Goal: Information Seeking & Learning: Learn about a topic

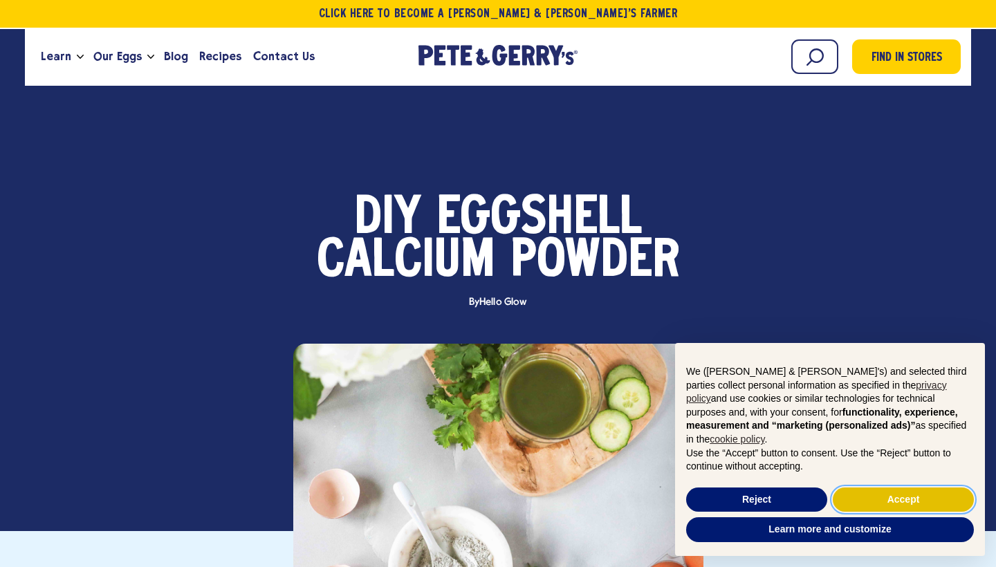
click at [860, 496] on button "Accept" at bounding box center [903, 500] width 141 height 25
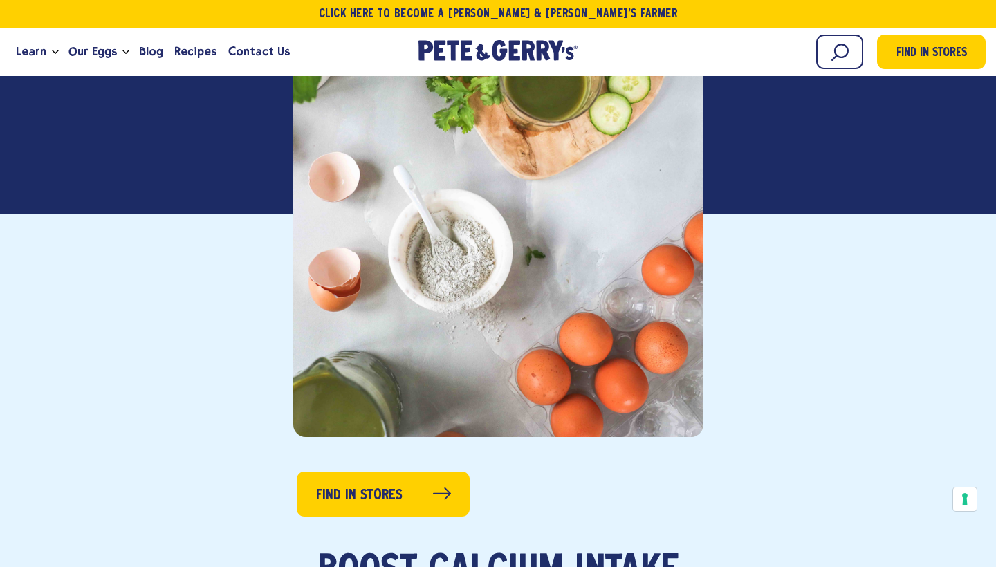
scroll to position [569, 0]
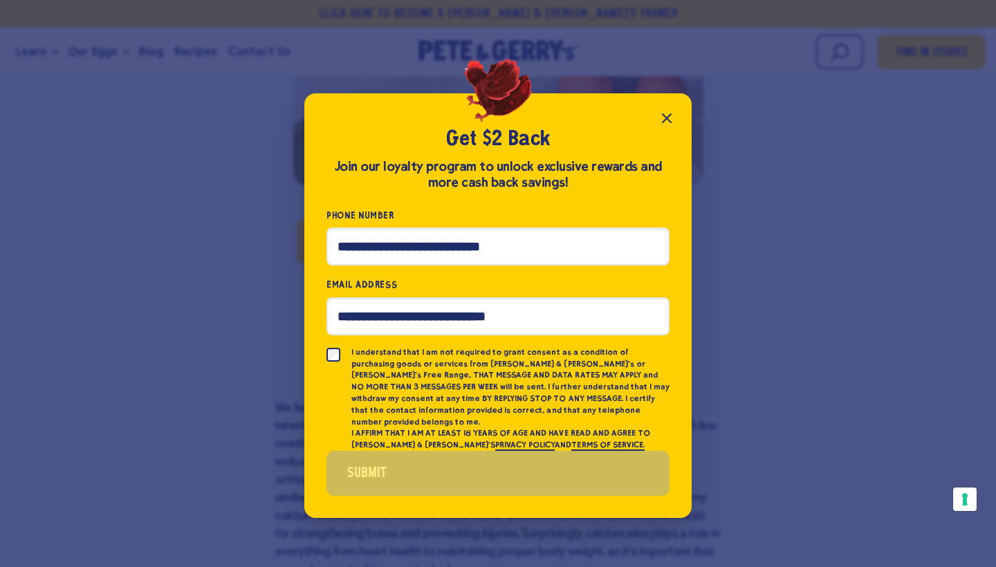
click at [665, 122] on icon "Close popup" at bounding box center [666, 118] width 8 height 8
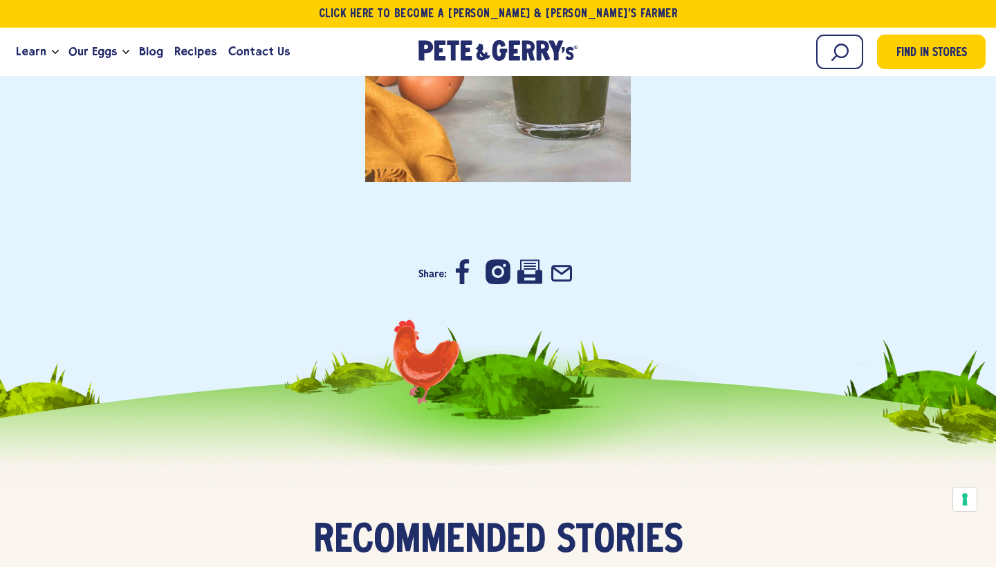
scroll to position [3472, 0]
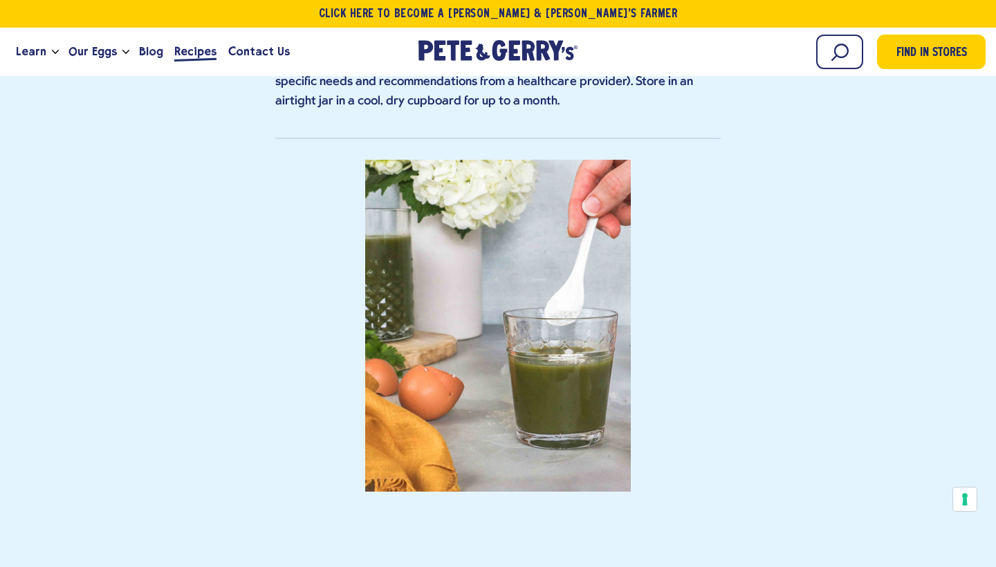
click at [186, 54] on span "Recipes" at bounding box center [195, 51] width 42 height 17
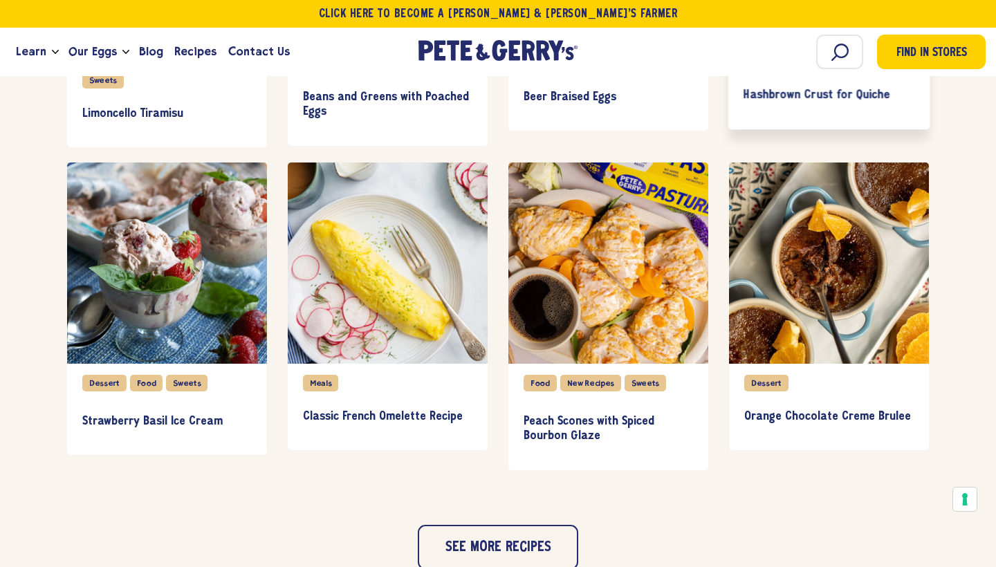
scroll to position [1197, 0]
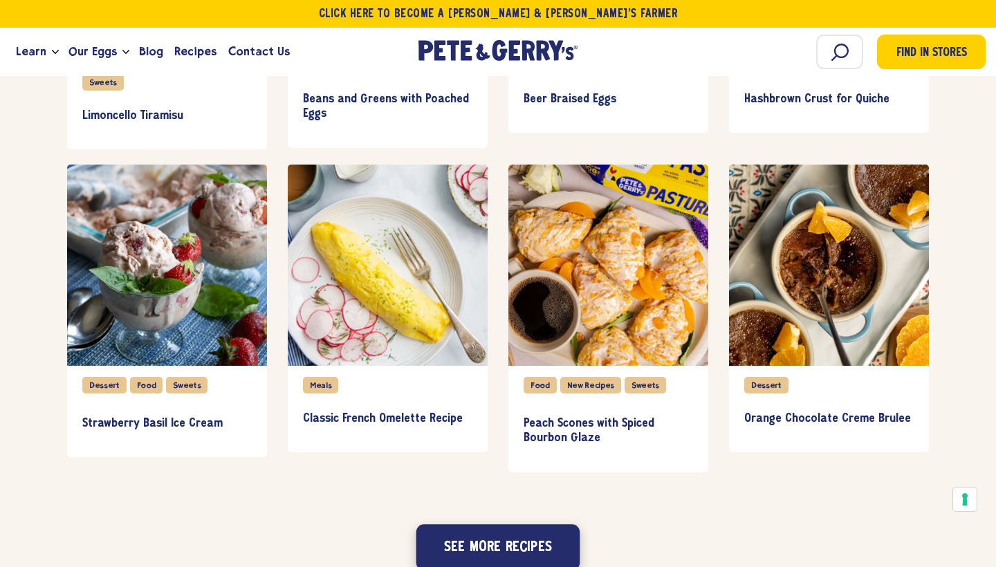
click at [478, 552] on button "See more recipes" at bounding box center [498, 547] width 164 height 46
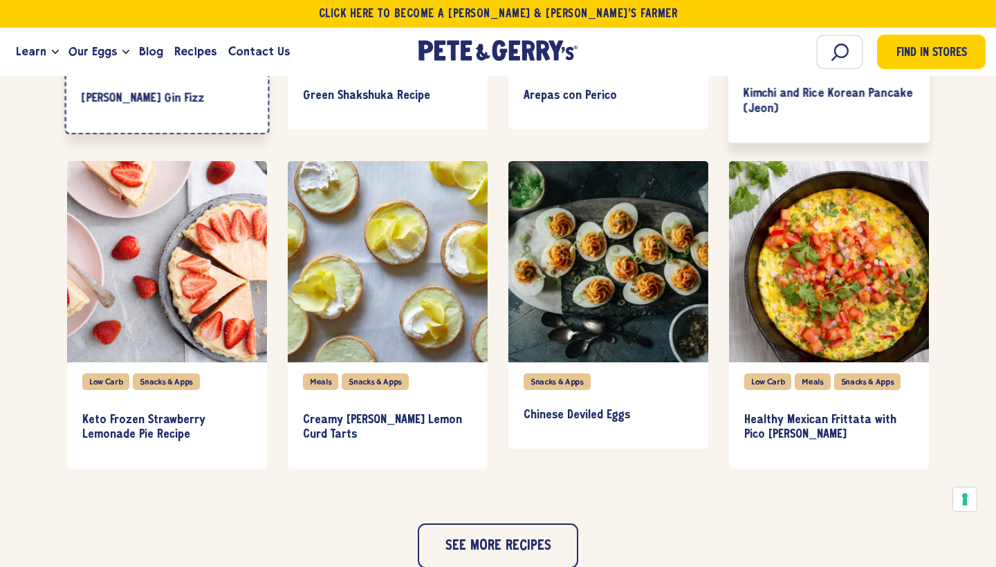
scroll to position [1846, 0]
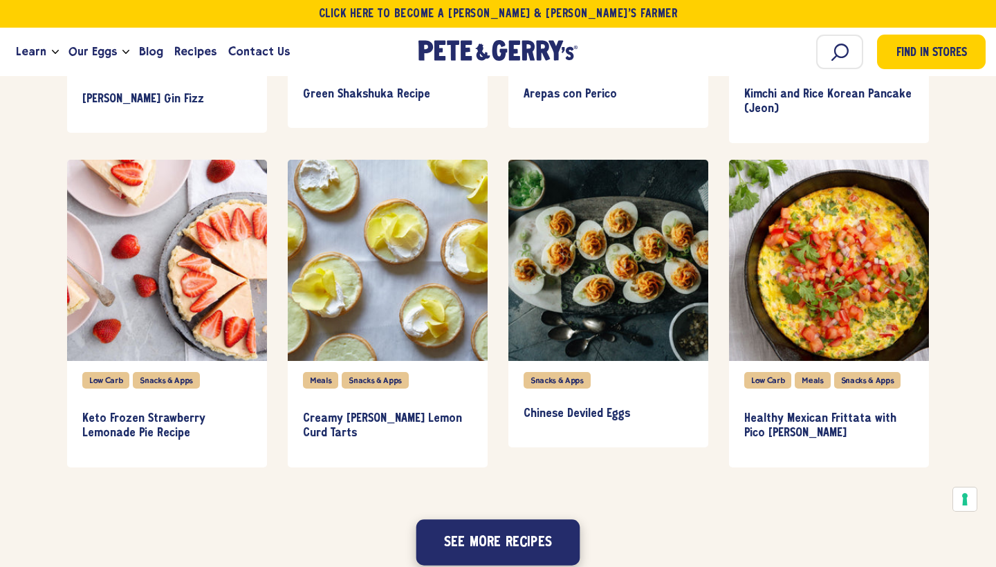
click at [532, 558] on button "See more recipes" at bounding box center [498, 542] width 164 height 46
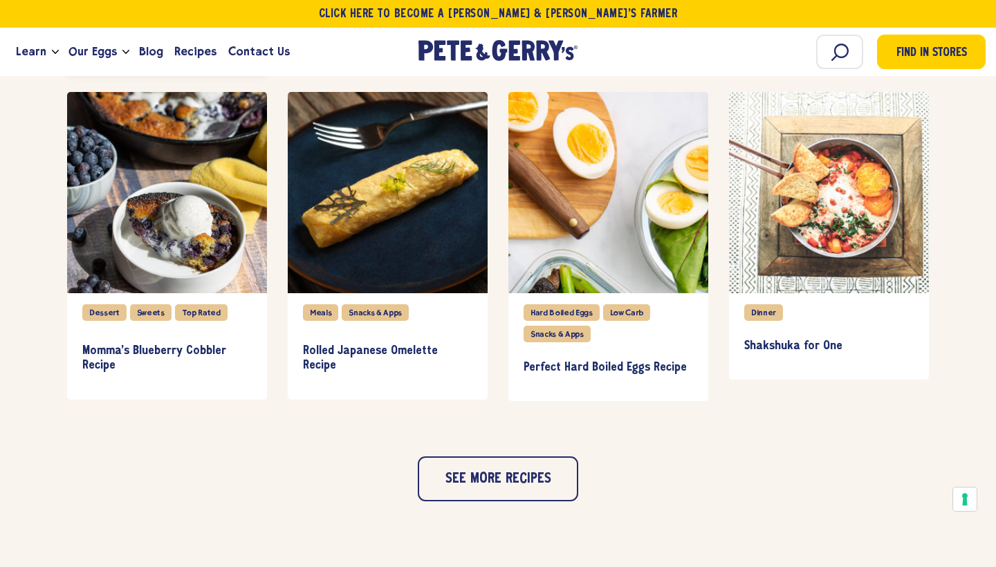
scroll to position [2566, 0]
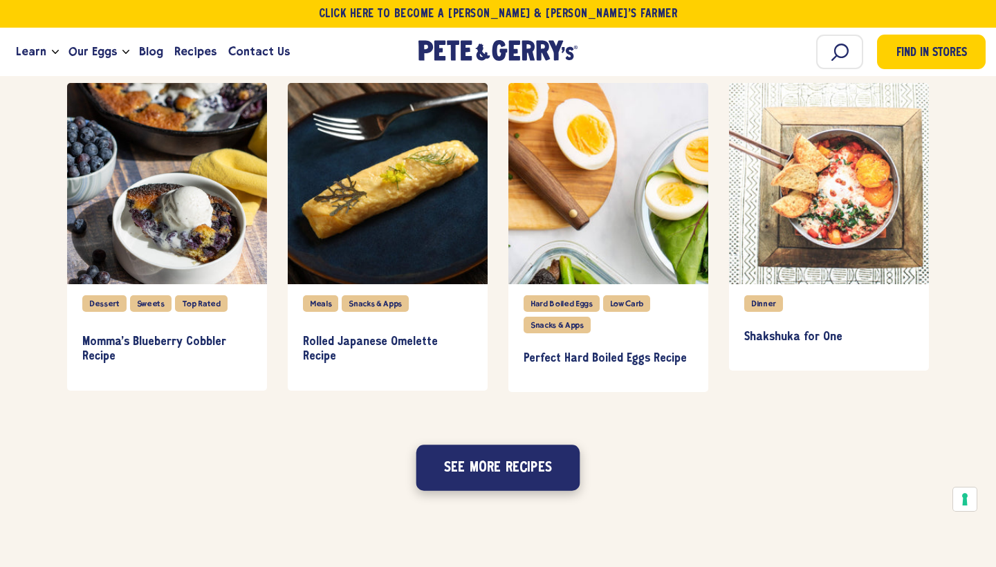
click at [467, 476] on button "See more recipes" at bounding box center [498, 468] width 164 height 46
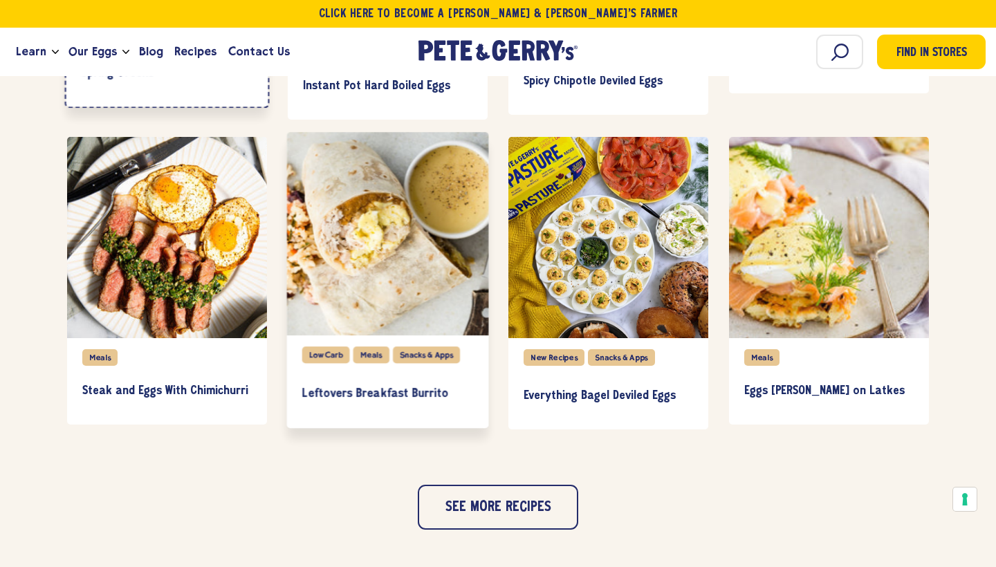
scroll to position [3169, 0]
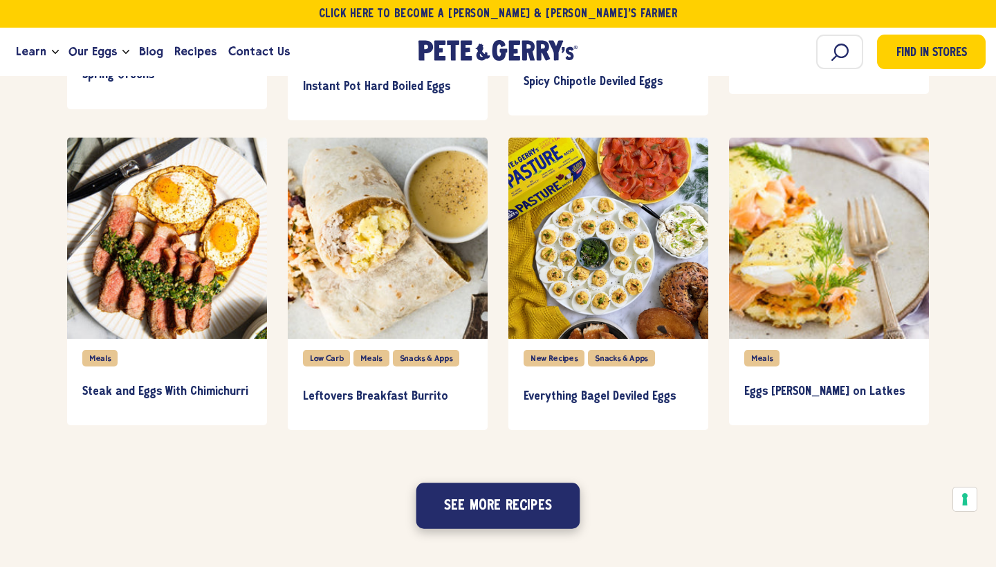
click at [472, 508] on button "See more recipes" at bounding box center [498, 506] width 164 height 46
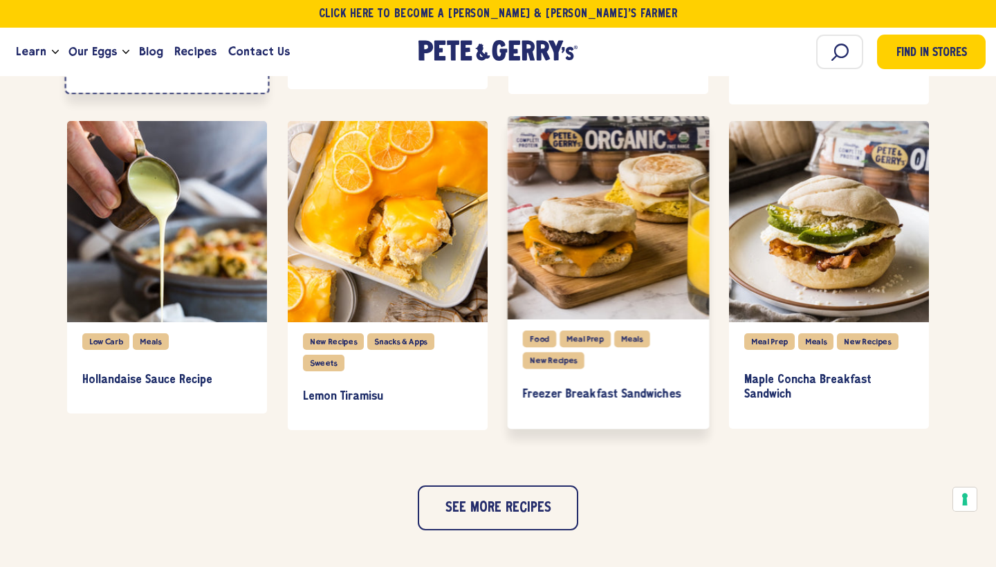
scroll to position [3818, 0]
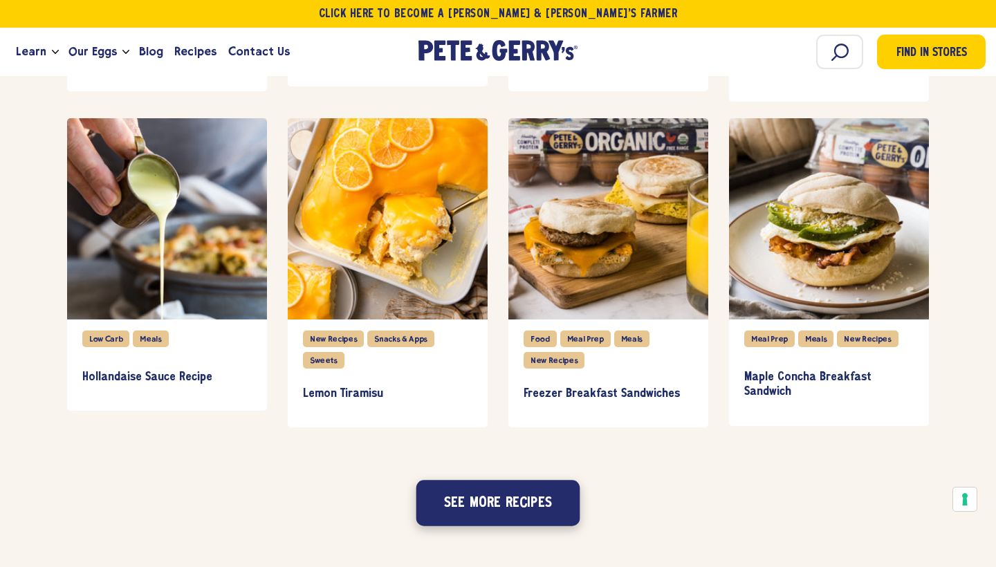
click at [550, 493] on button "See more recipes" at bounding box center [498, 503] width 164 height 46
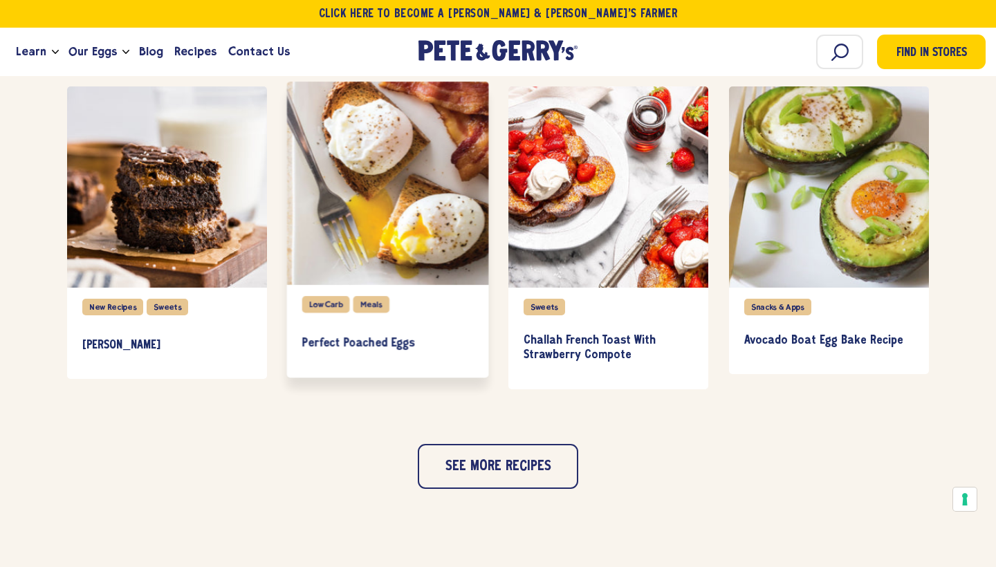
scroll to position [4501, 0]
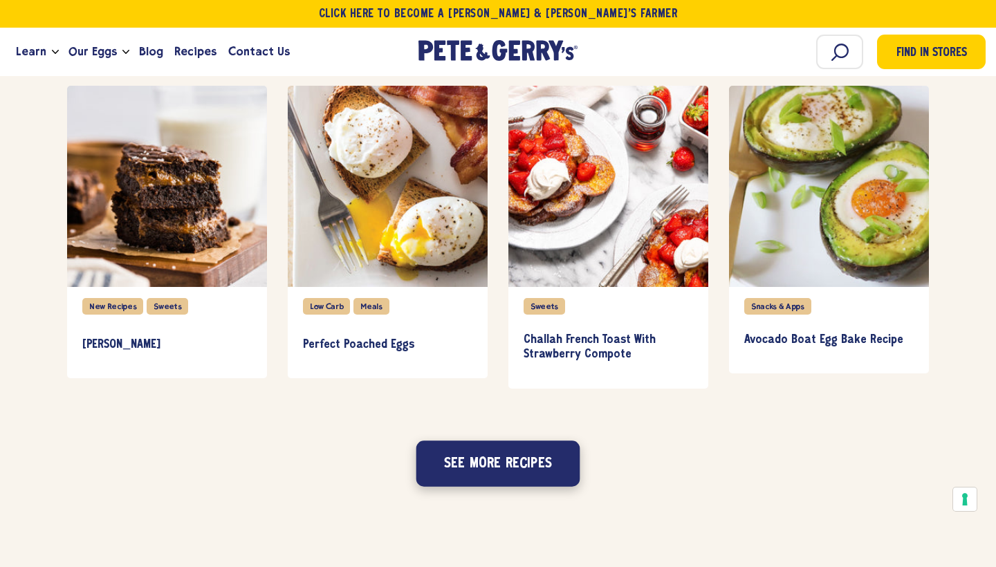
click at [574, 471] on button "See more recipes" at bounding box center [498, 464] width 164 height 46
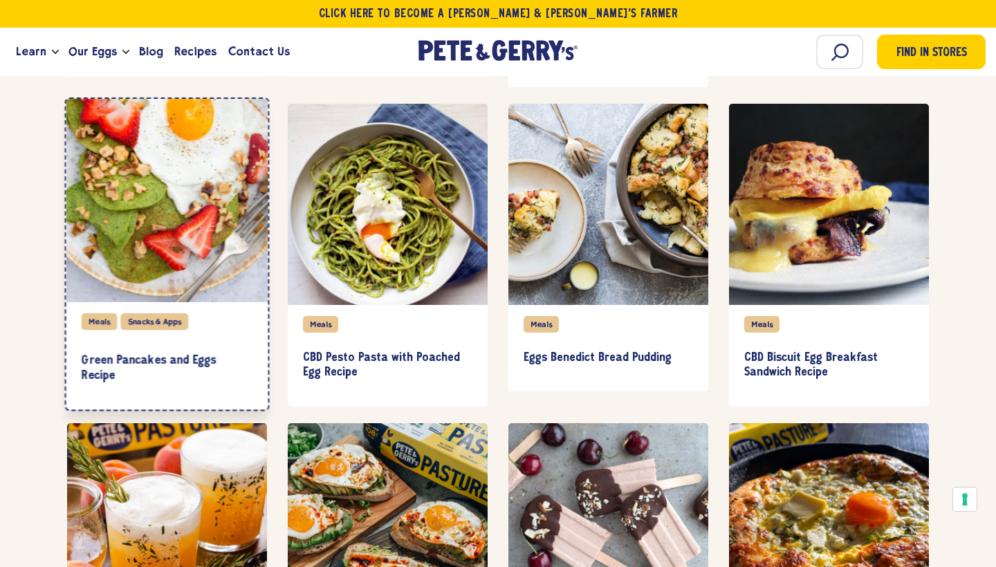
scroll to position [4801, 0]
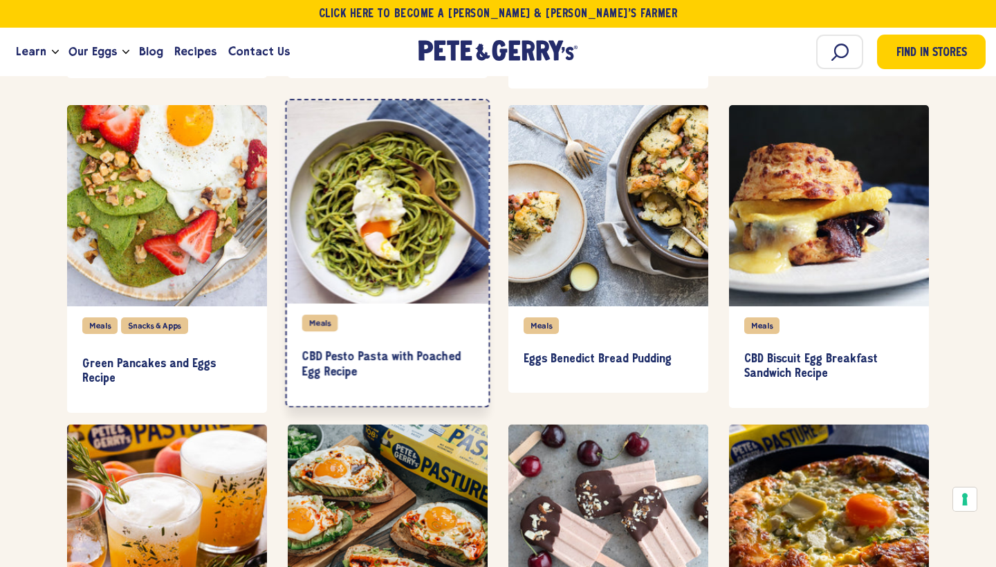
click at [374, 240] on div "item" at bounding box center [388, 201] width 202 height 203
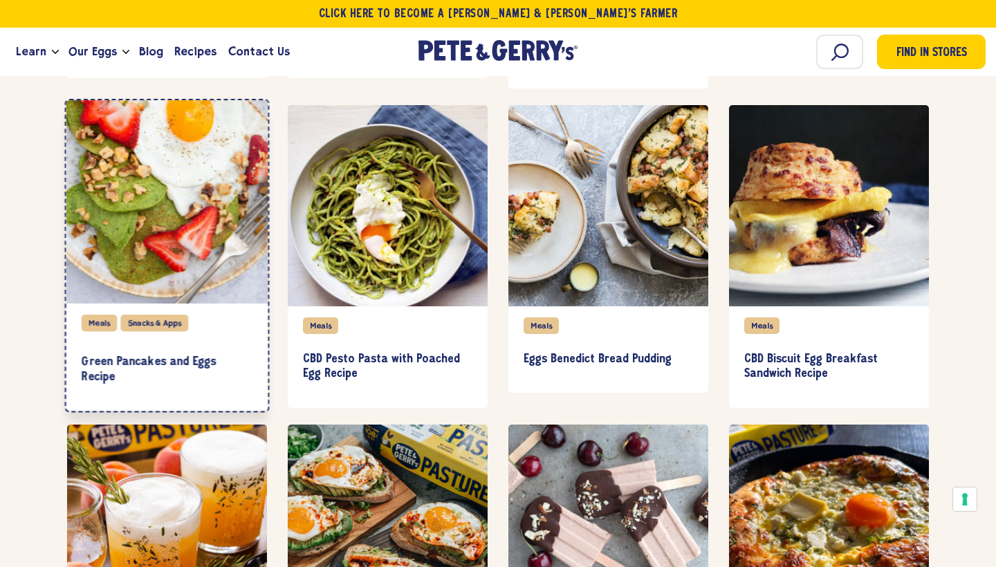
click at [212, 172] on div "item" at bounding box center [167, 201] width 202 height 203
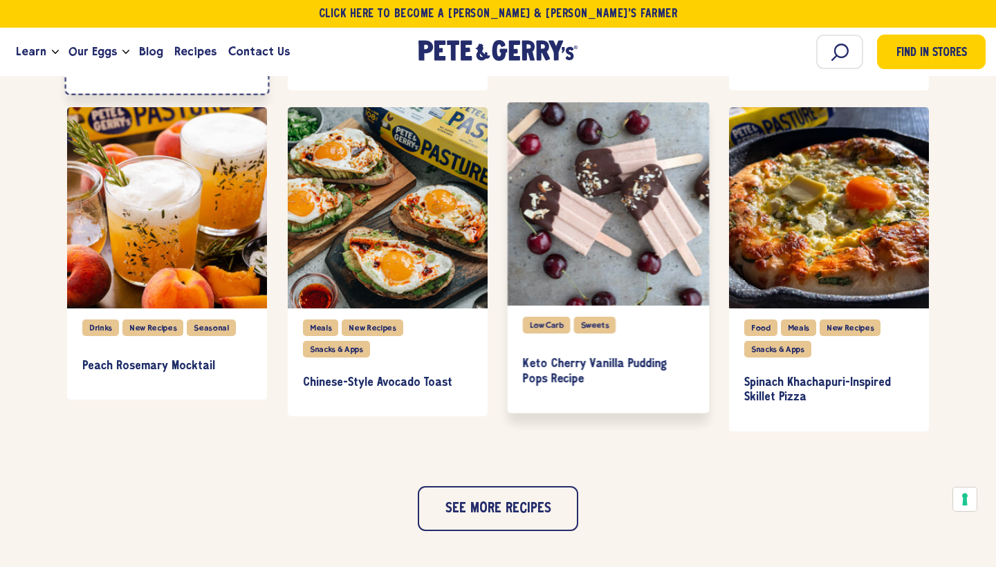
scroll to position [5120, 0]
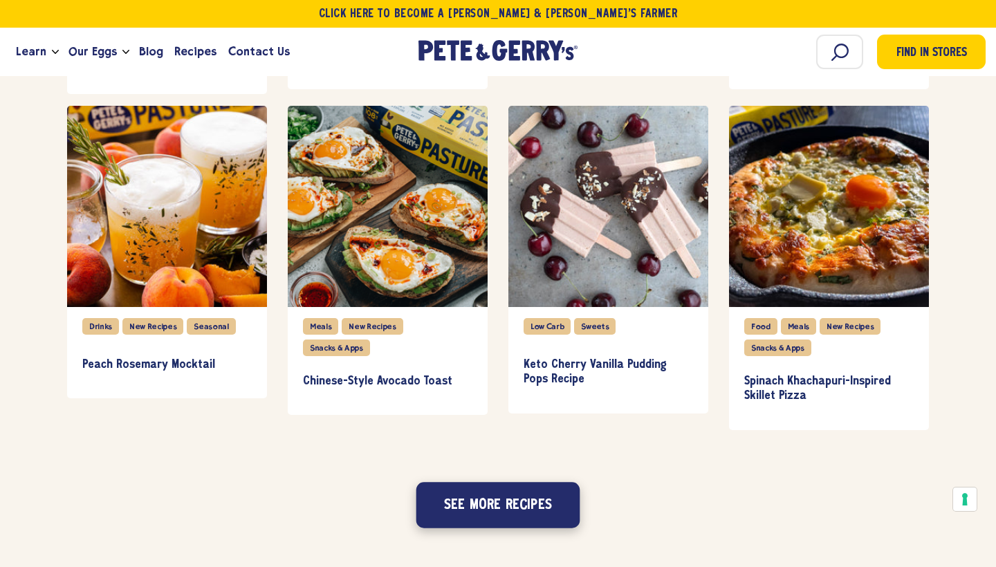
click at [521, 500] on button "See more recipes" at bounding box center [498, 505] width 164 height 46
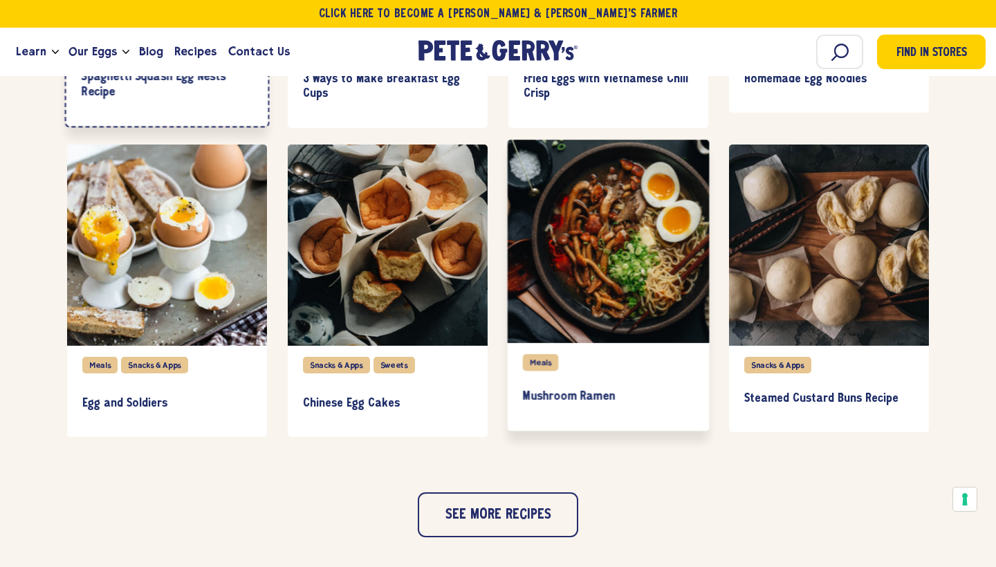
scroll to position [5751, 0]
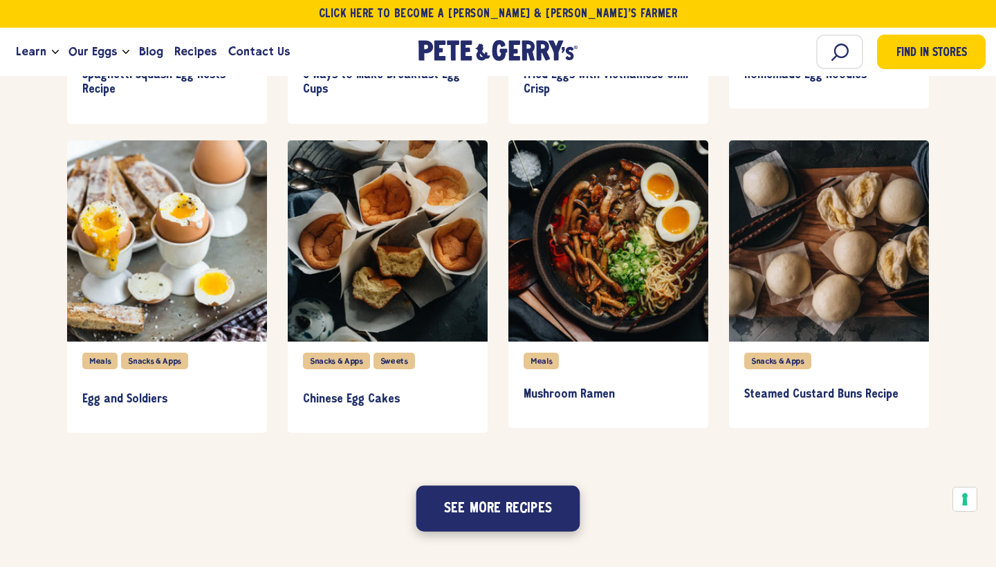
click at [486, 510] on button "See more recipes" at bounding box center [498, 508] width 164 height 46
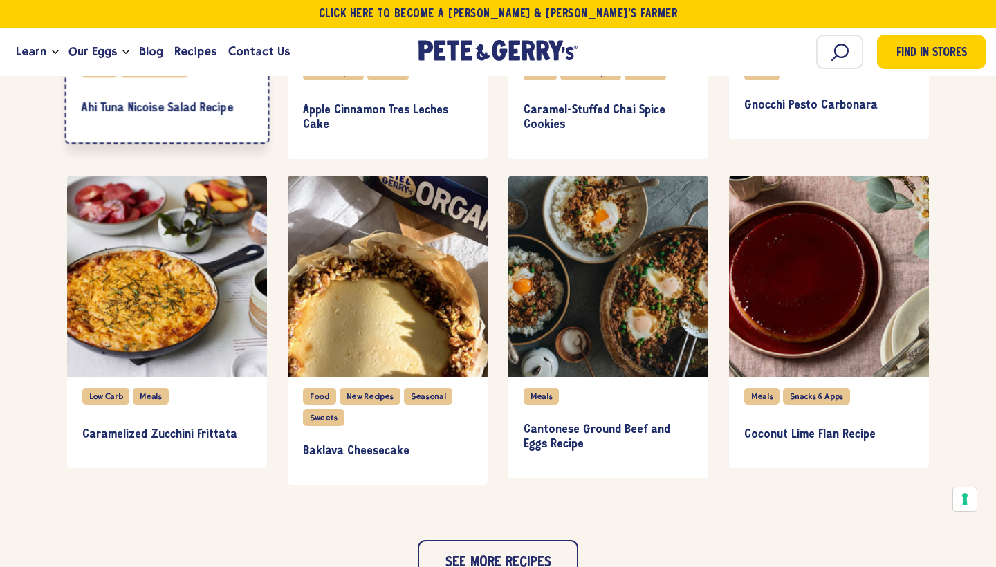
scroll to position [6361, 0]
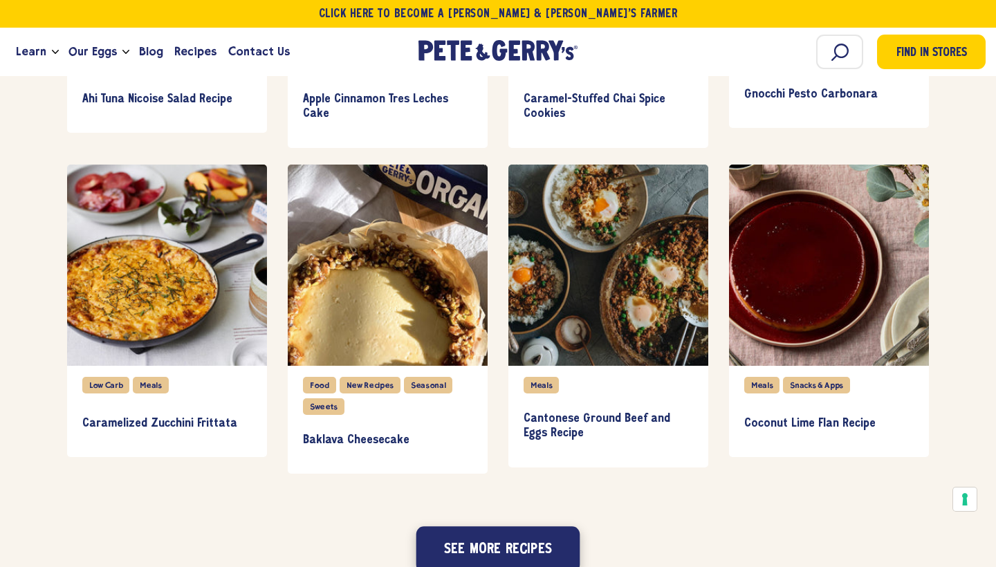
click at [501, 546] on button "See more recipes" at bounding box center [498, 549] width 164 height 46
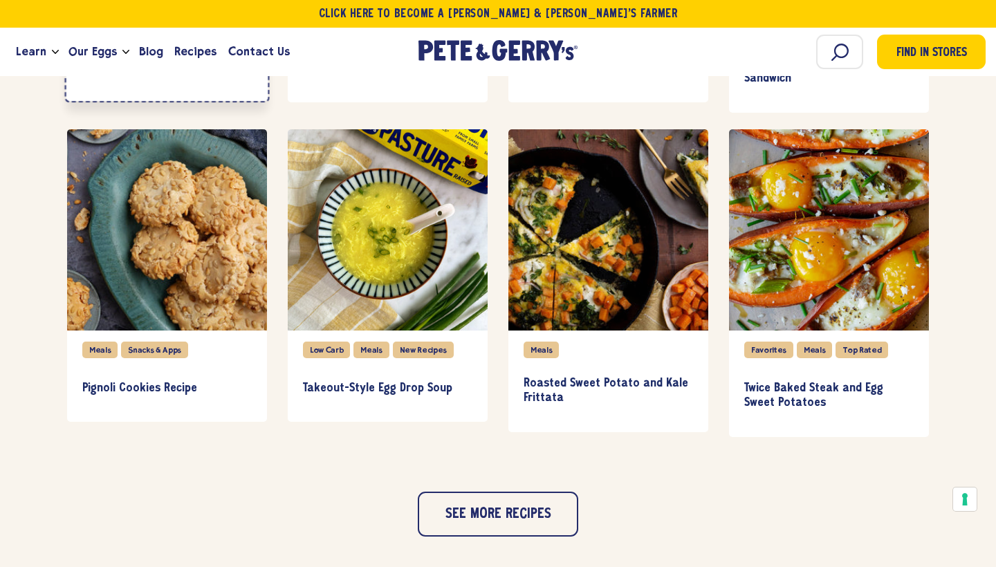
scroll to position [7044, 0]
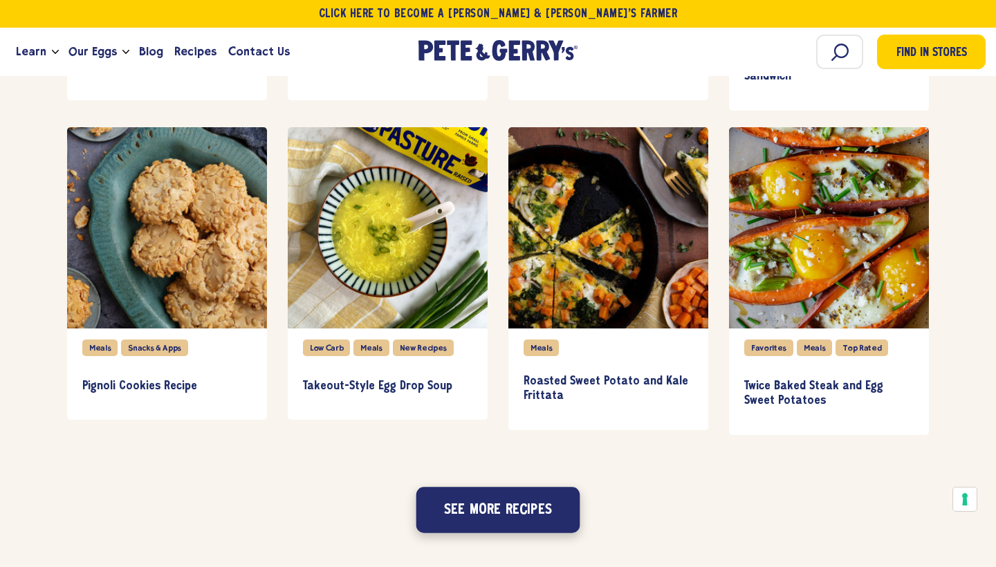
click at [488, 523] on button "See more recipes" at bounding box center [498, 510] width 164 height 46
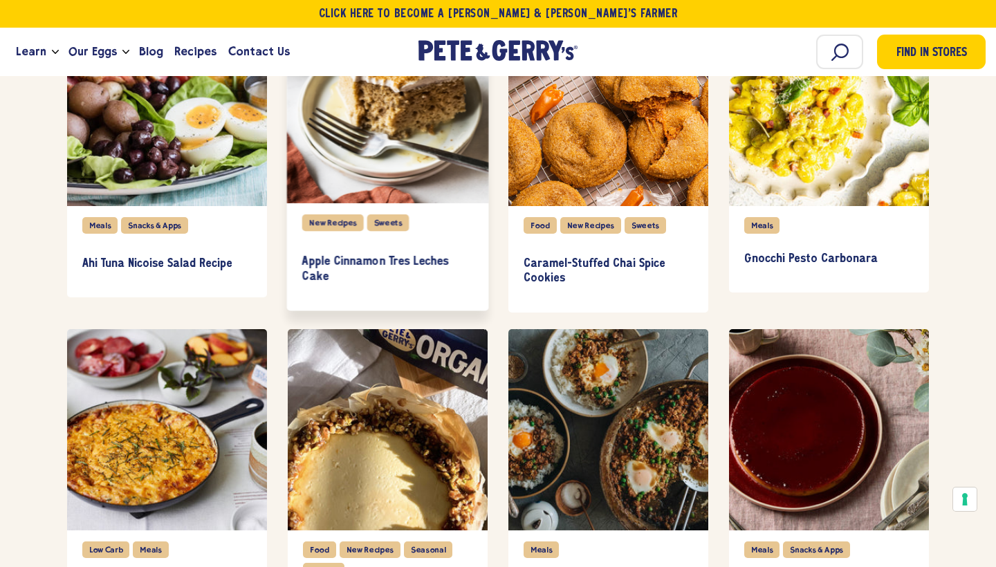
scroll to position [6120, 0]
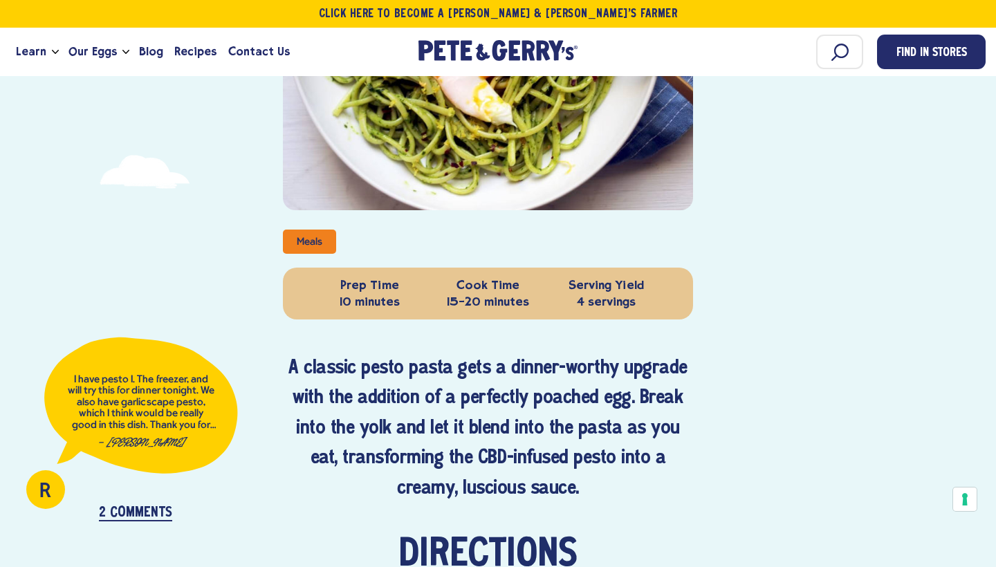
scroll to position [482, 0]
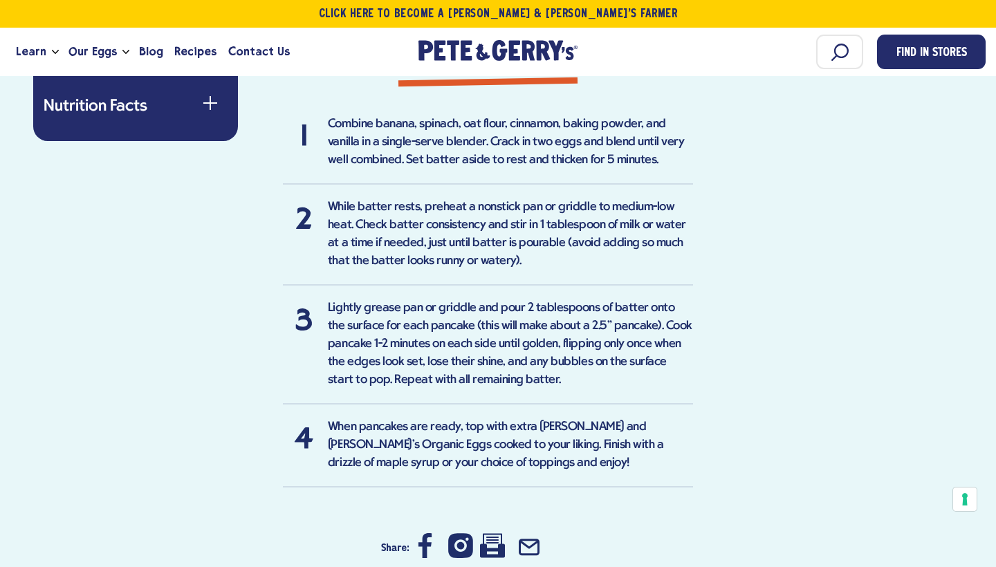
scroll to position [1243, 0]
